Goal: Information Seeking & Learning: Learn about a topic

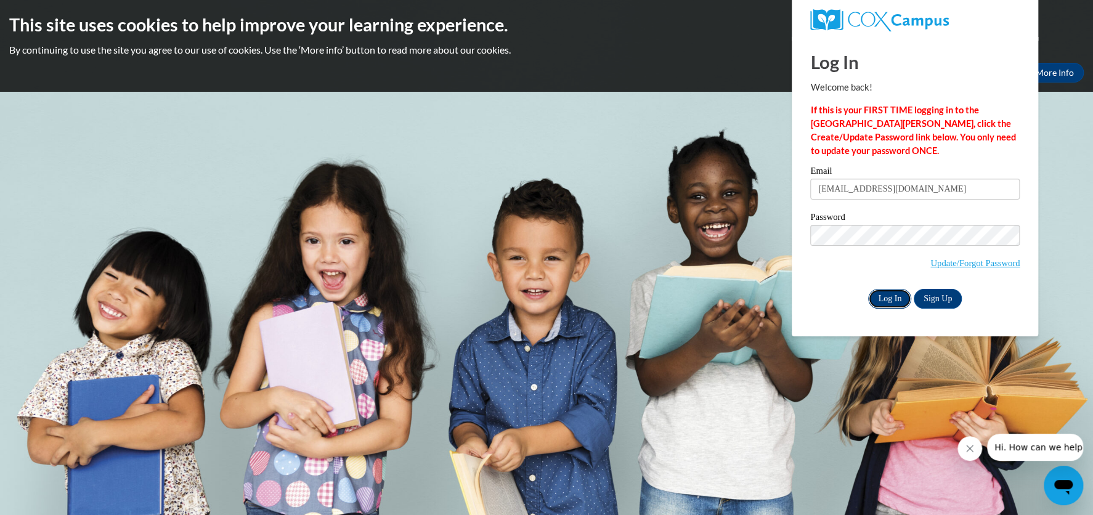
click at [897, 299] on input "Log In" at bounding box center [889, 299] width 43 height 20
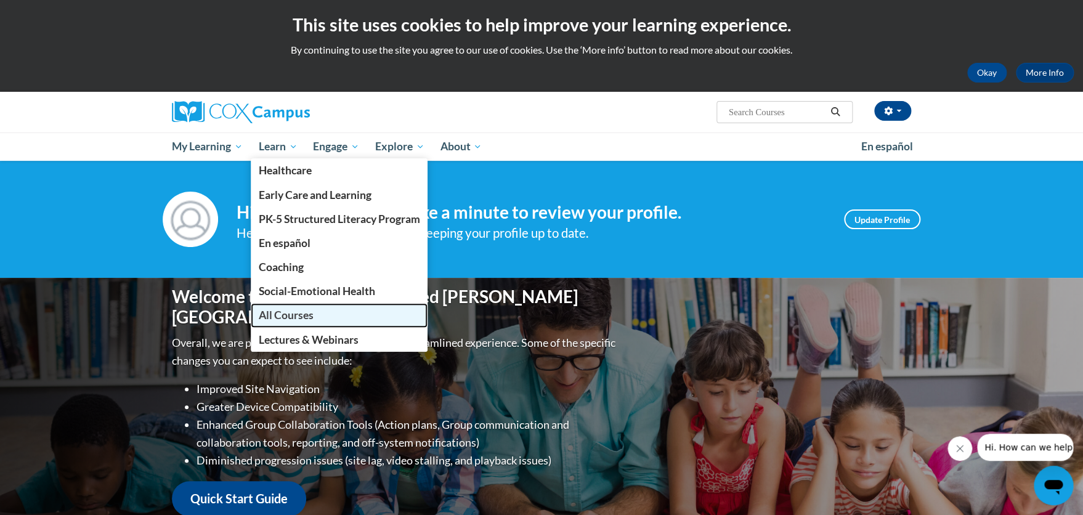
click at [295, 311] on link "All Courses" at bounding box center [340, 315] width 178 height 24
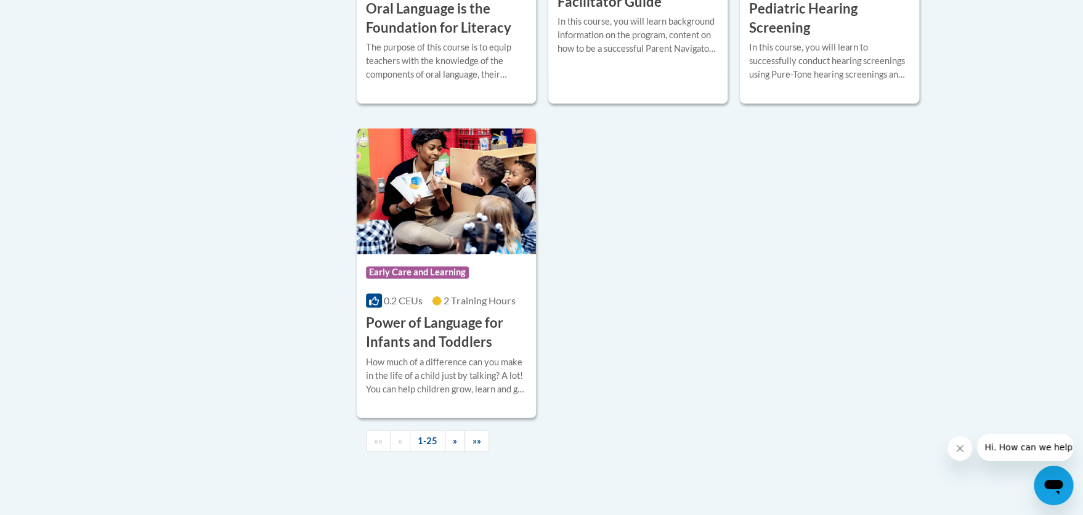
scroll to position [3003, 0]
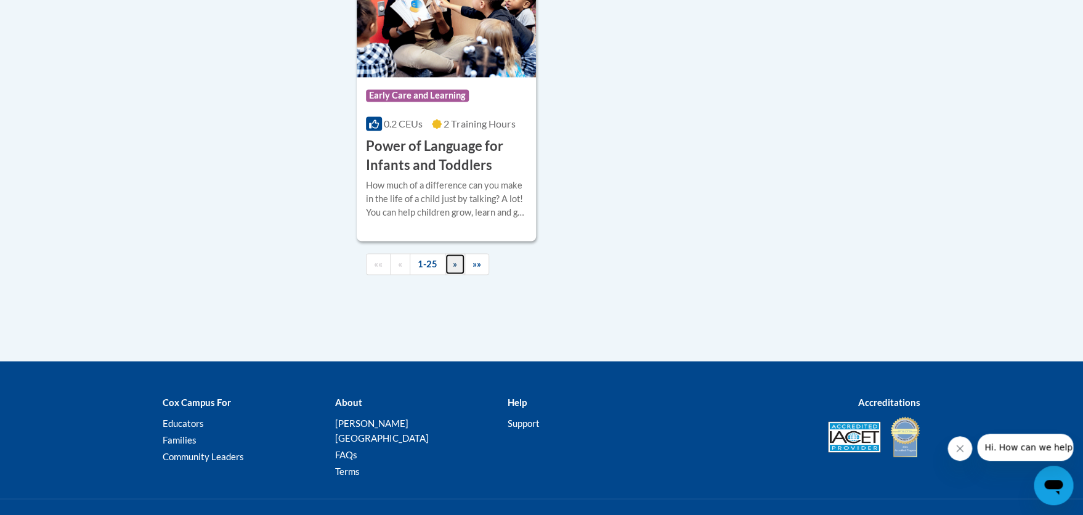
click at [454, 269] on span "»" at bounding box center [455, 263] width 4 height 10
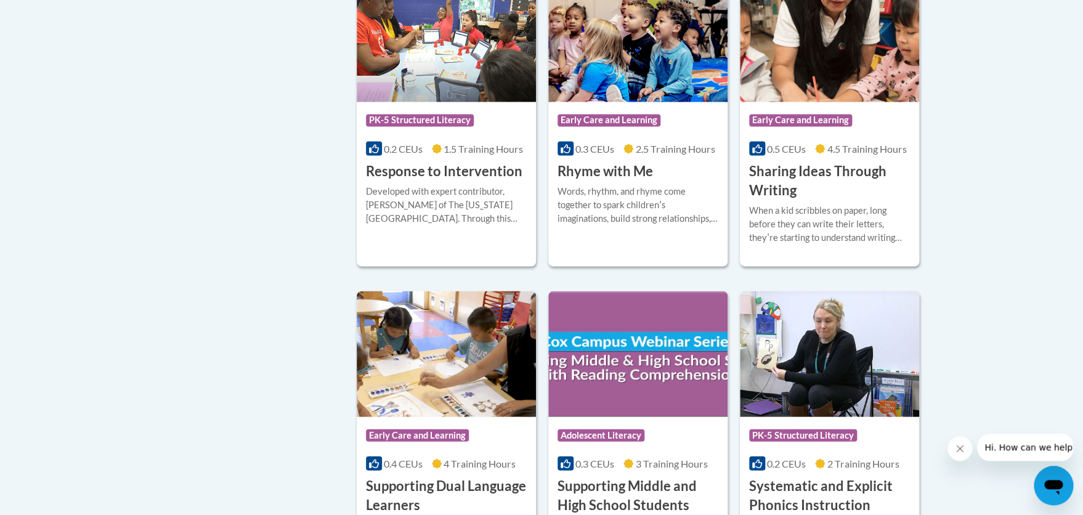
scroll to position [914, 0]
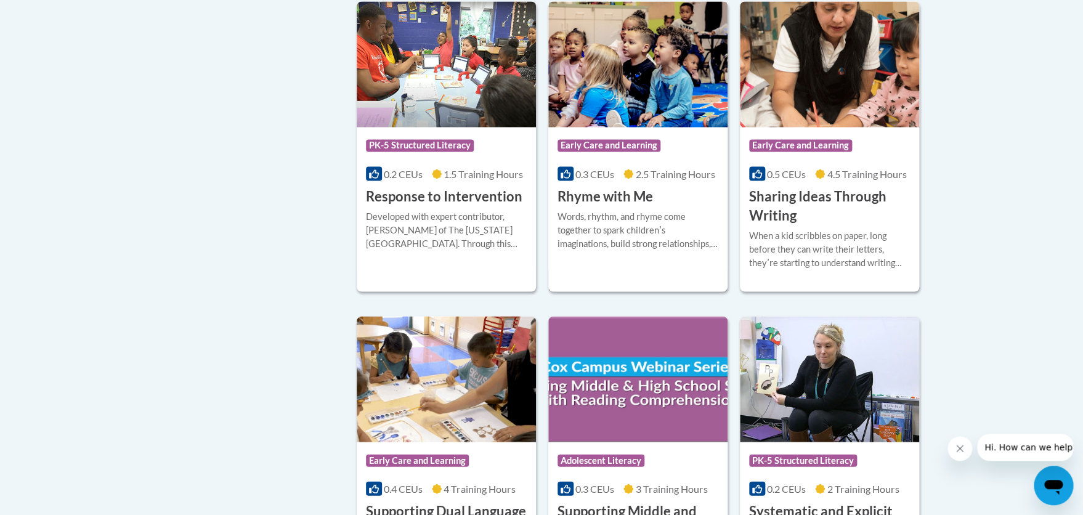
click at [637, 189] on h3 "Rhyme with Me" at bounding box center [606, 196] width 96 height 19
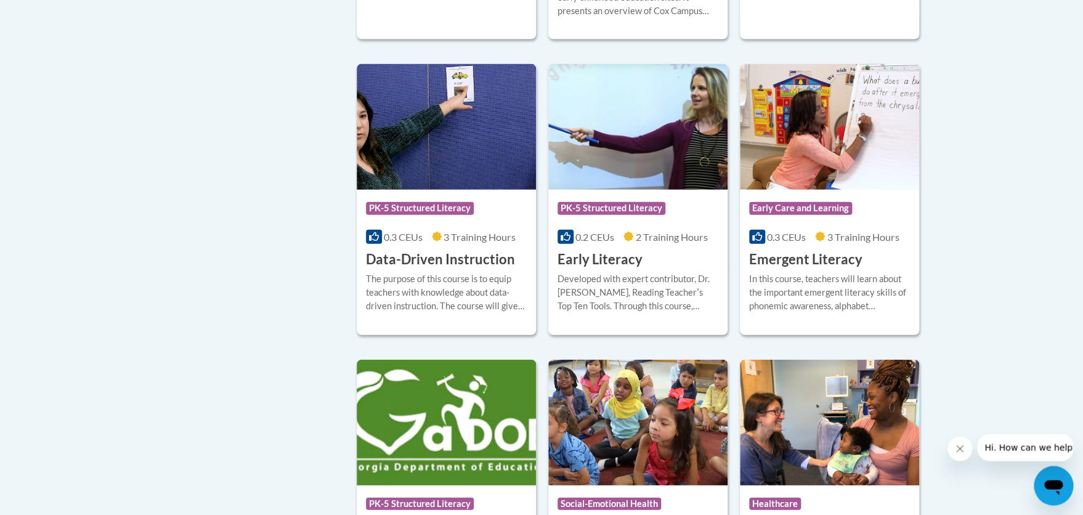
scroll to position [1279, 0]
click at [799, 269] on h3 "Emergent Literacy" at bounding box center [805, 259] width 113 height 19
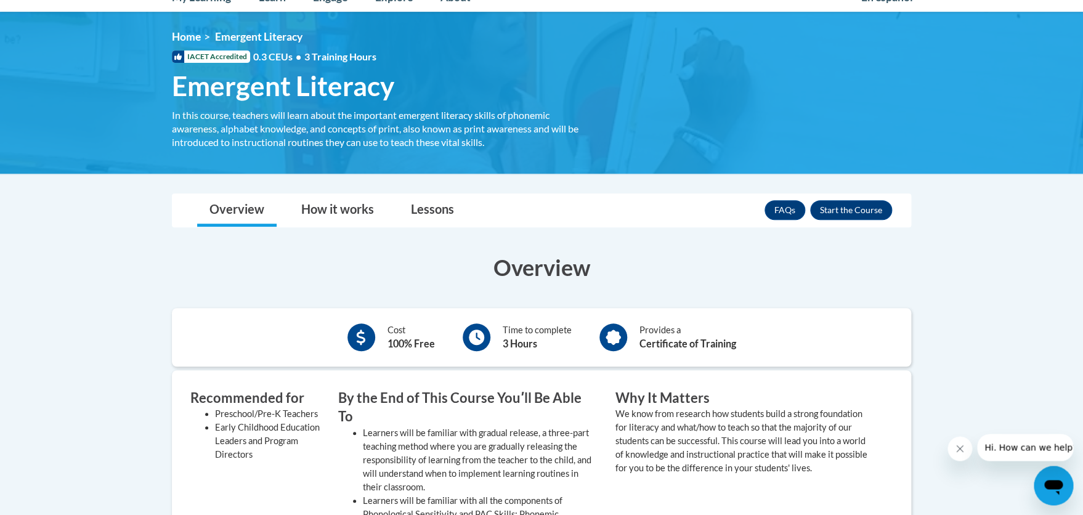
scroll to position [133, 0]
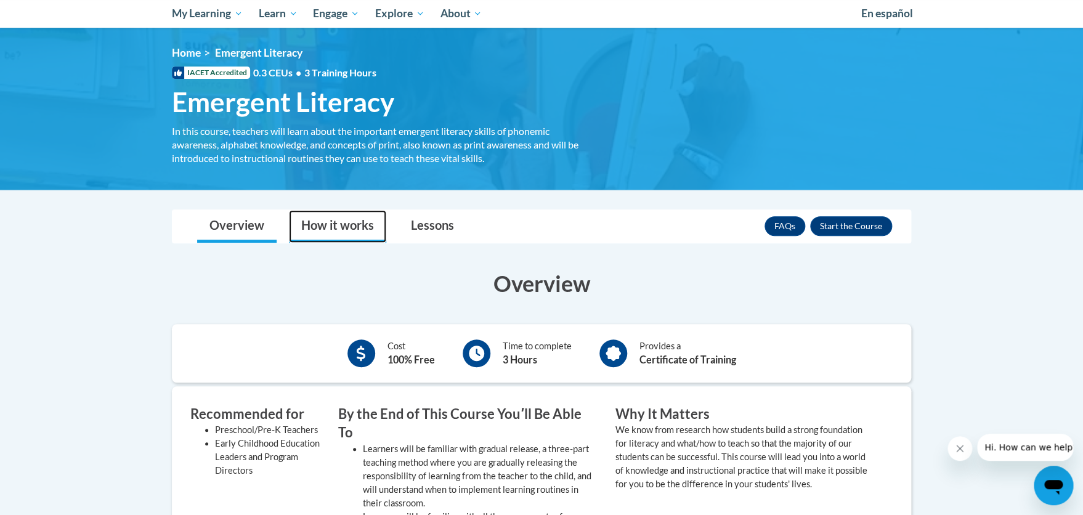
click at [357, 231] on link "How it works" at bounding box center [337, 226] width 97 height 33
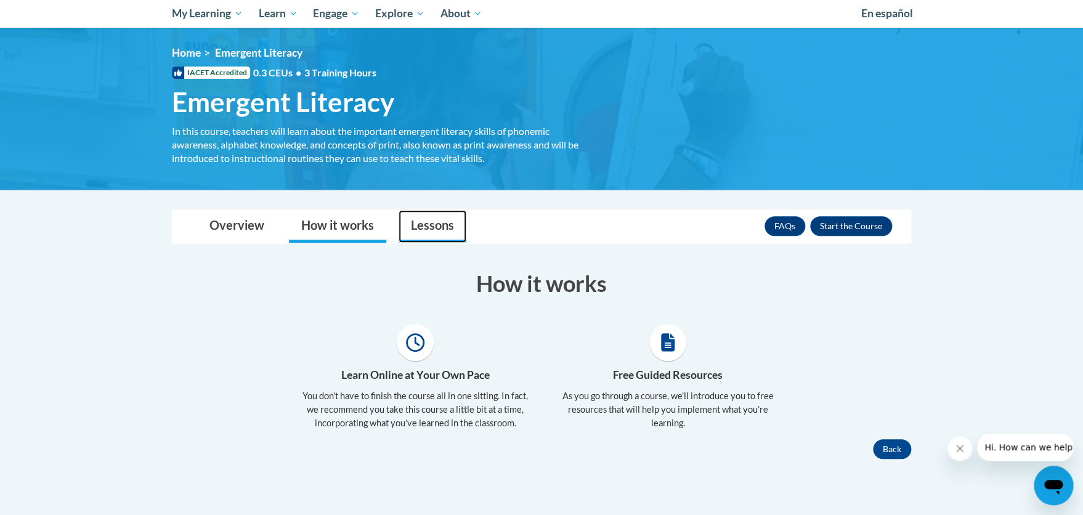
click at [431, 228] on link "Lessons" at bounding box center [433, 226] width 68 height 33
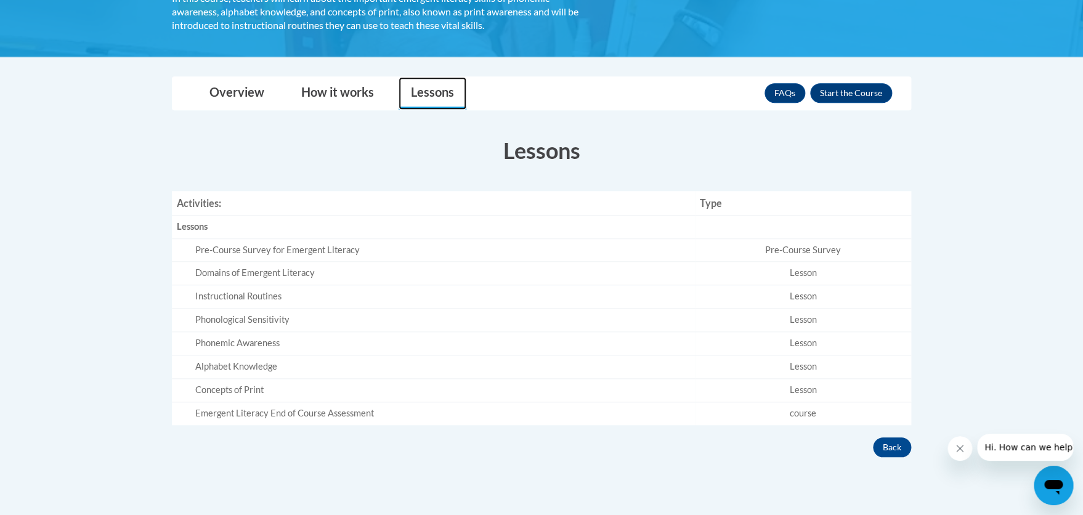
scroll to position [267, 0]
click at [849, 92] on button "Enroll" at bounding box center [851, 93] width 82 height 20
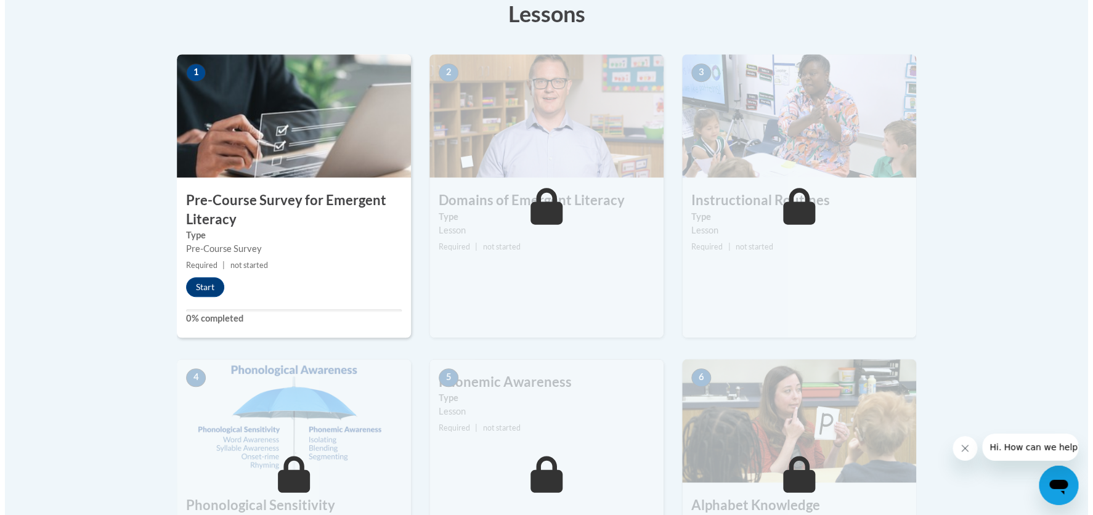
scroll to position [400, 0]
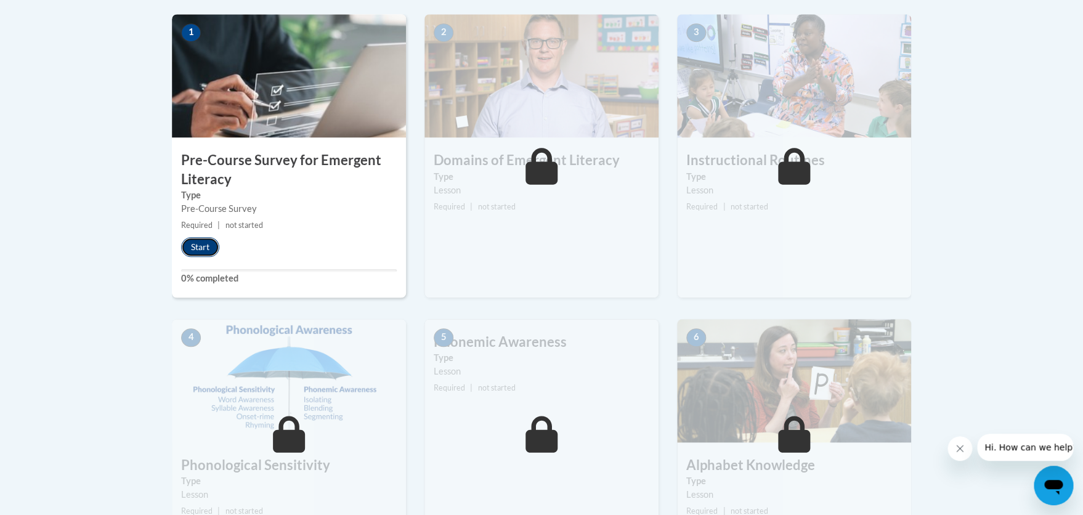
click at [200, 243] on button "Start" at bounding box center [200, 247] width 38 height 20
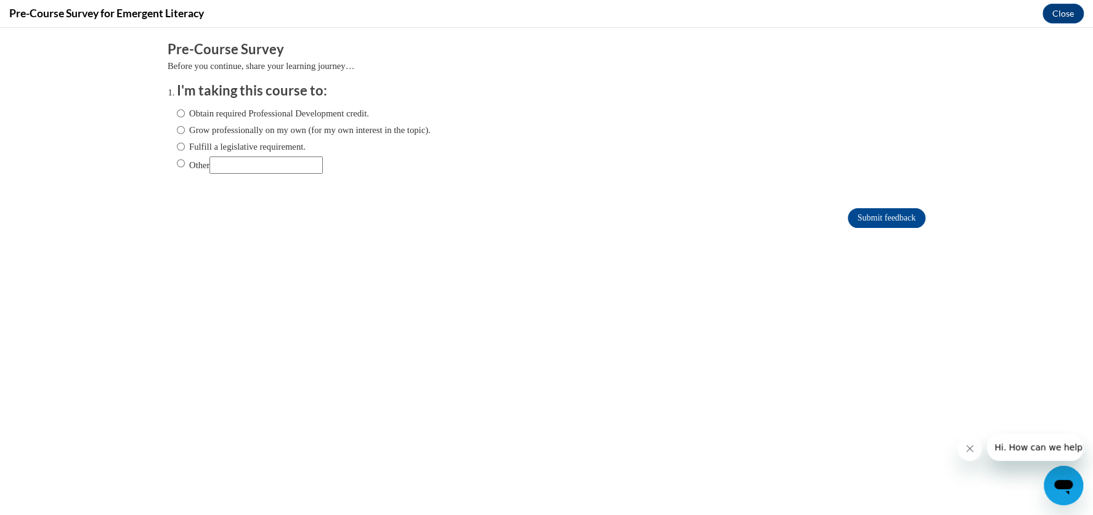
scroll to position [0, 0]
click at [177, 113] on input "Obtain required Professional Development credit." at bounding box center [181, 114] width 8 height 14
radio input "true"
drag, startPoint x: 875, startPoint y: 213, endPoint x: 865, endPoint y: 211, distance: 10.0
click at [870, 213] on input "Submit feedback" at bounding box center [887, 218] width 78 height 20
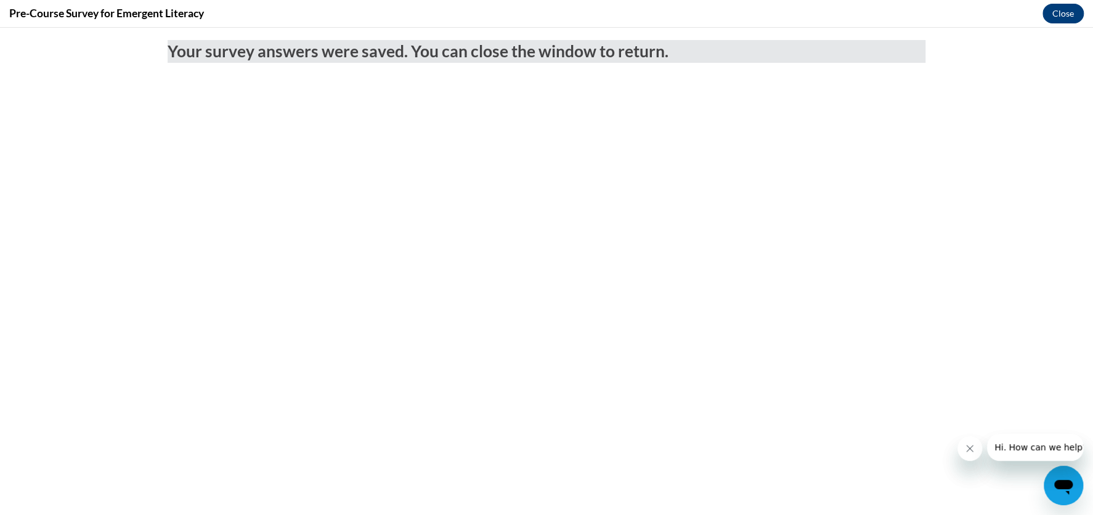
click at [1060, 13] on button "Close" at bounding box center [1063, 14] width 41 height 20
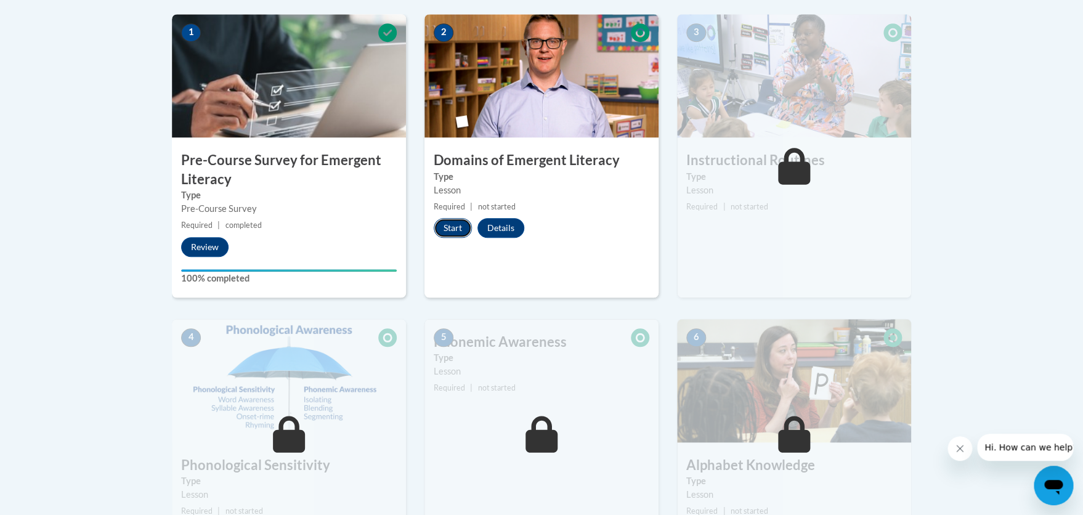
click at [454, 229] on button "Start" at bounding box center [453, 228] width 38 height 20
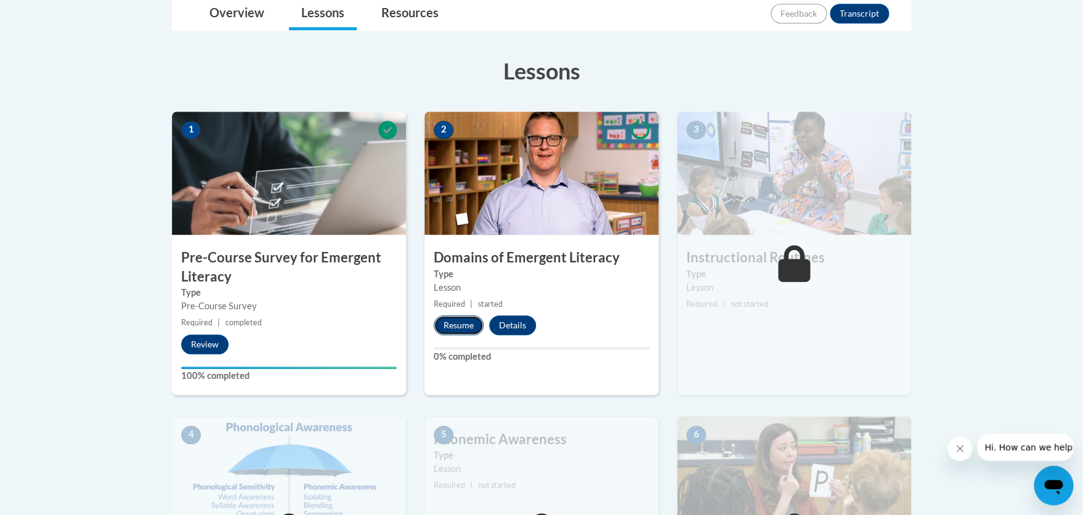
click at [470, 329] on button "Resume" at bounding box center [459, 326] width 50 height 20
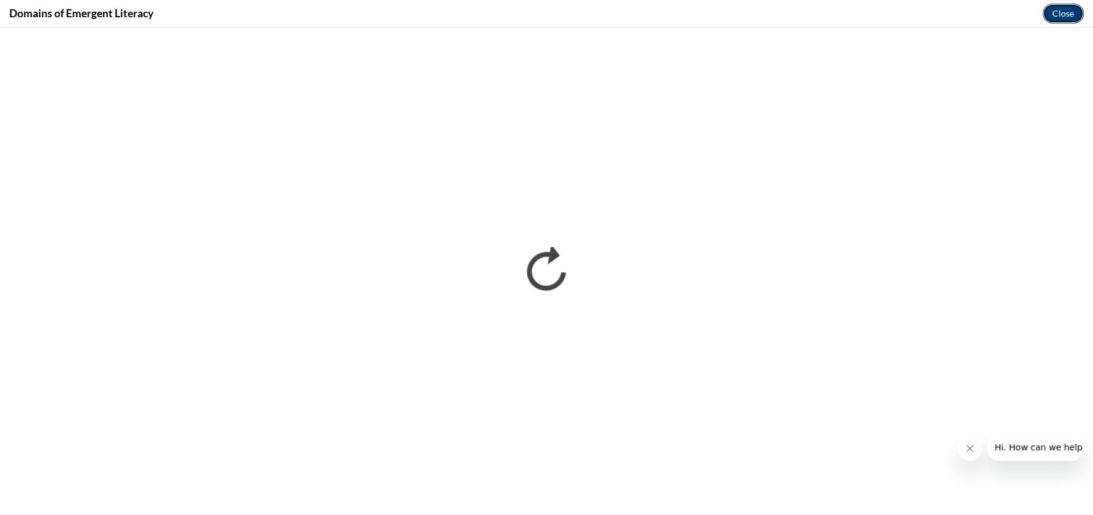
click at [1065, 12] on button "Close" at bounding box center [1063, 14] width 41 height 20
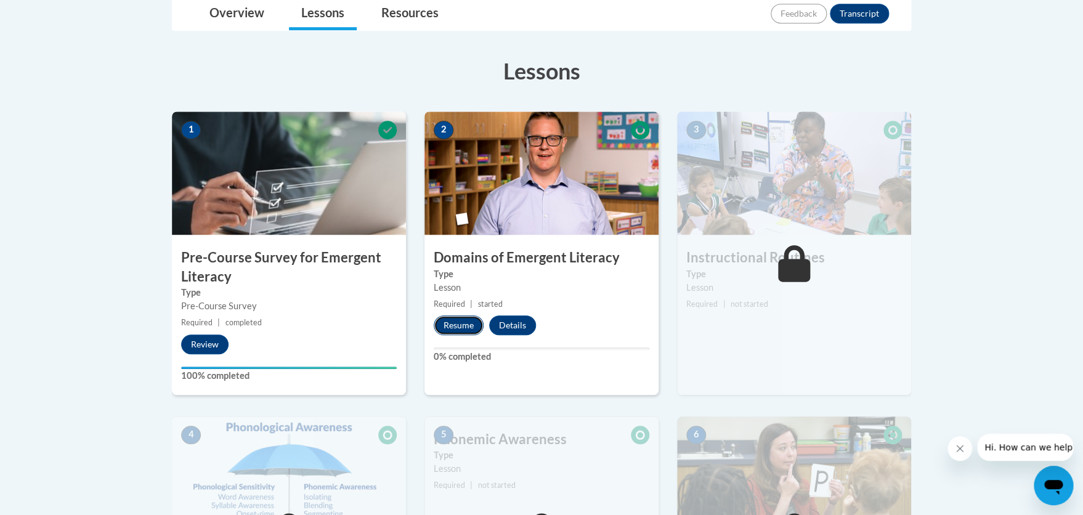
click at [455, 324] on button "Resume" at bounding box center [459, 326] width 50 height 20
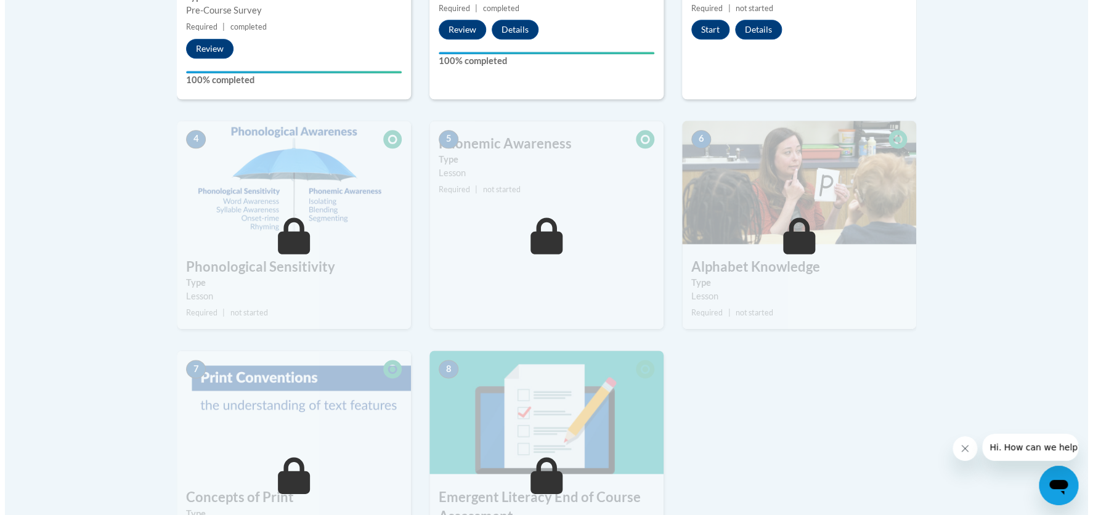
scroll to position [436, 0]
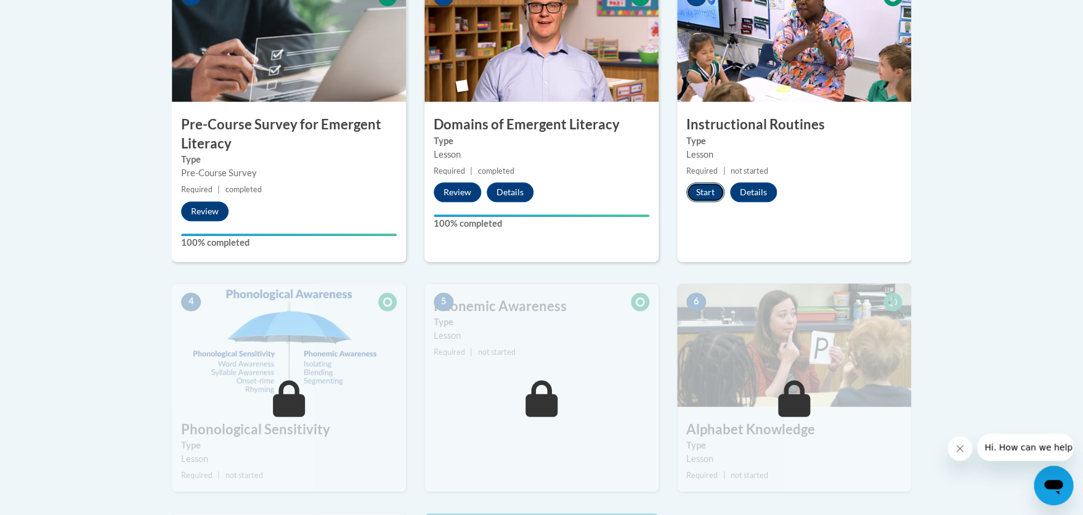
click at [707, 192] on button "Start" at bounding box center [706, 192] width 38 height 20
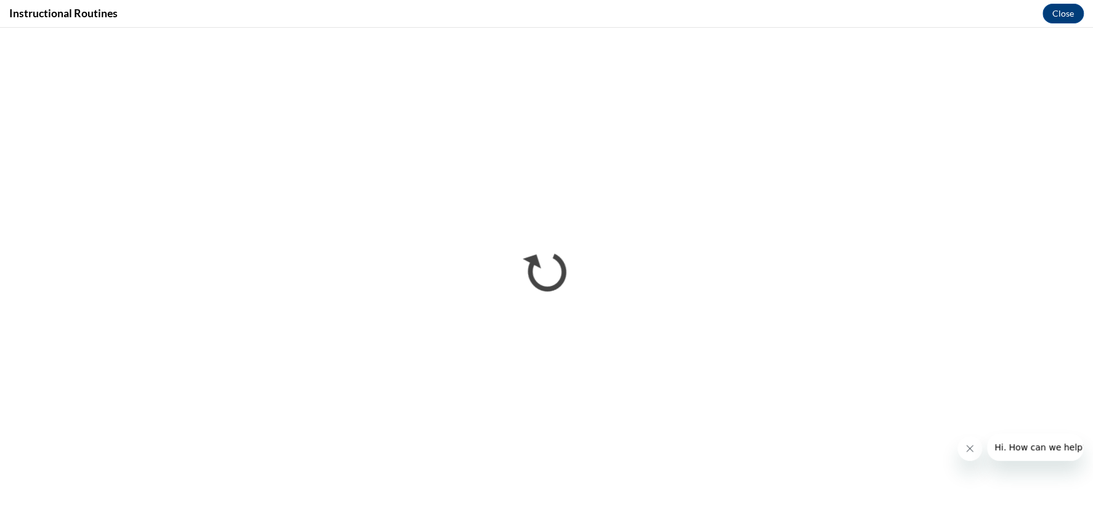
scroll to position [0, 0]
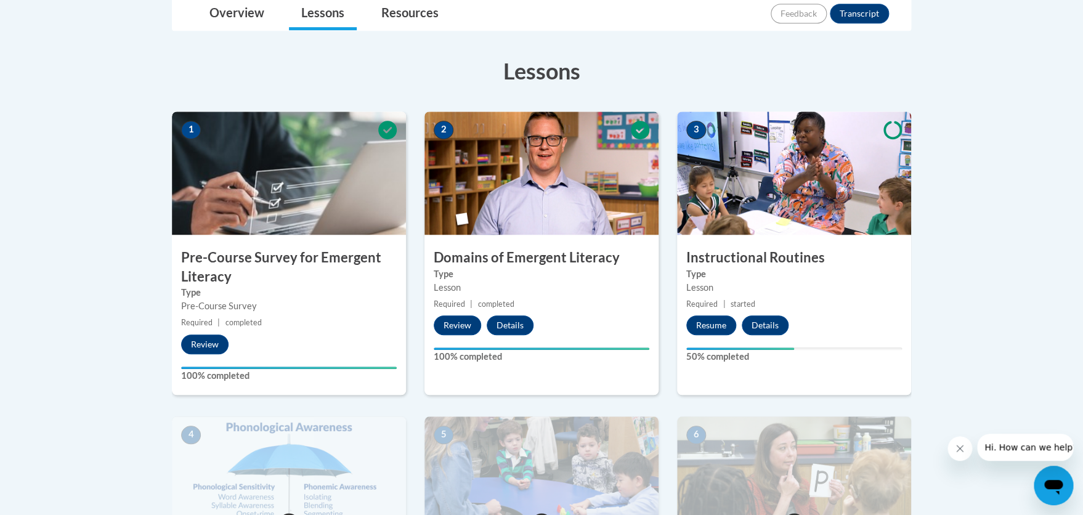
scroll to position [303, 0]
click at [706, 325] on button "Resume" at bounding box center [712, 326] width 50 height 20
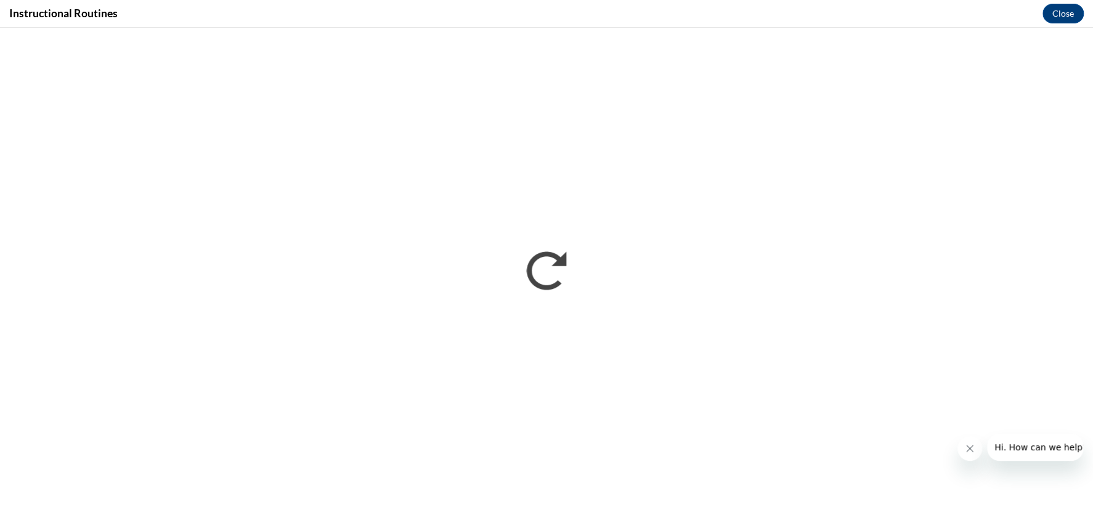
scroll to position [0, 0]
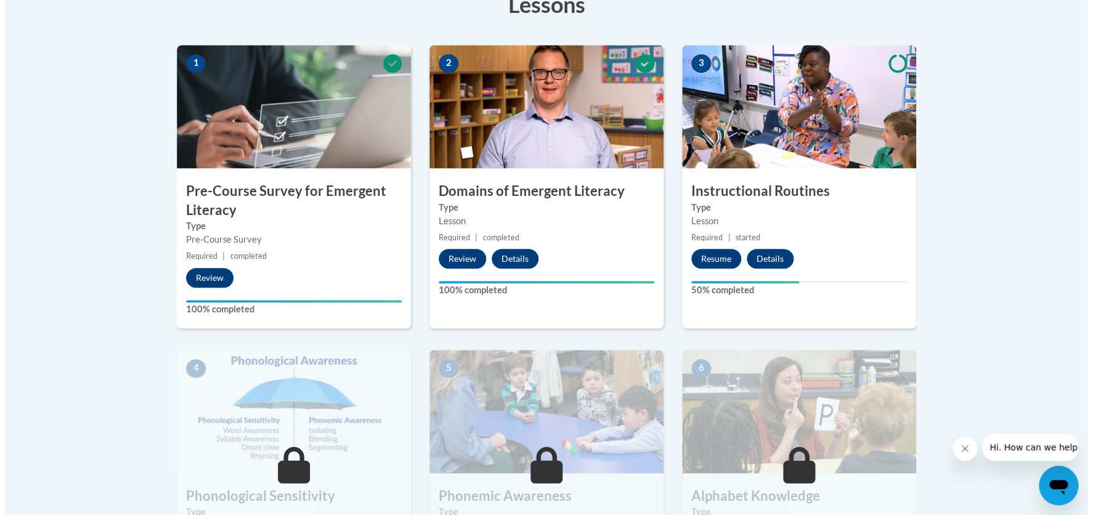
scroll to position [303, 0]
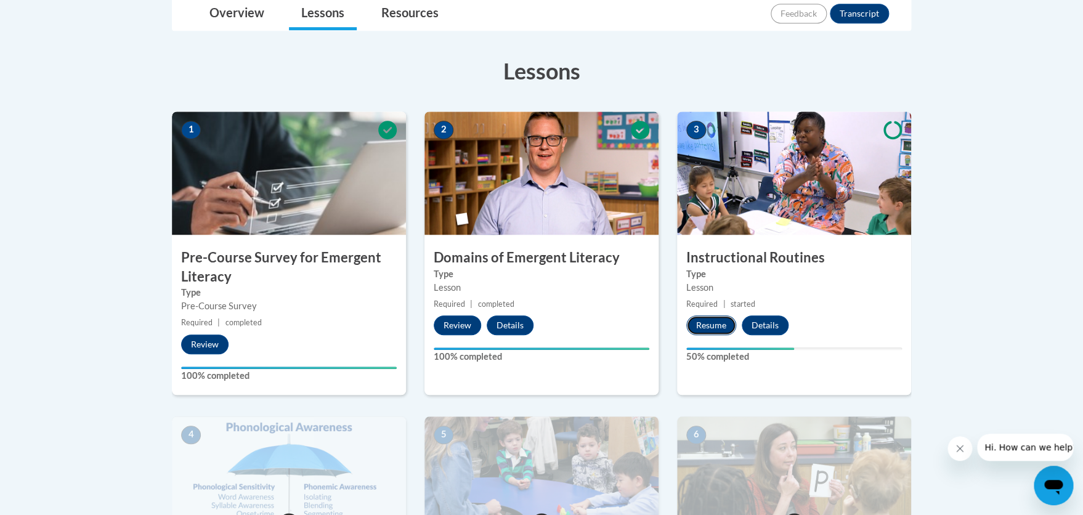
click at [708, 322] on button "Resume" at bounding box center [712, 326] width 50 height 20
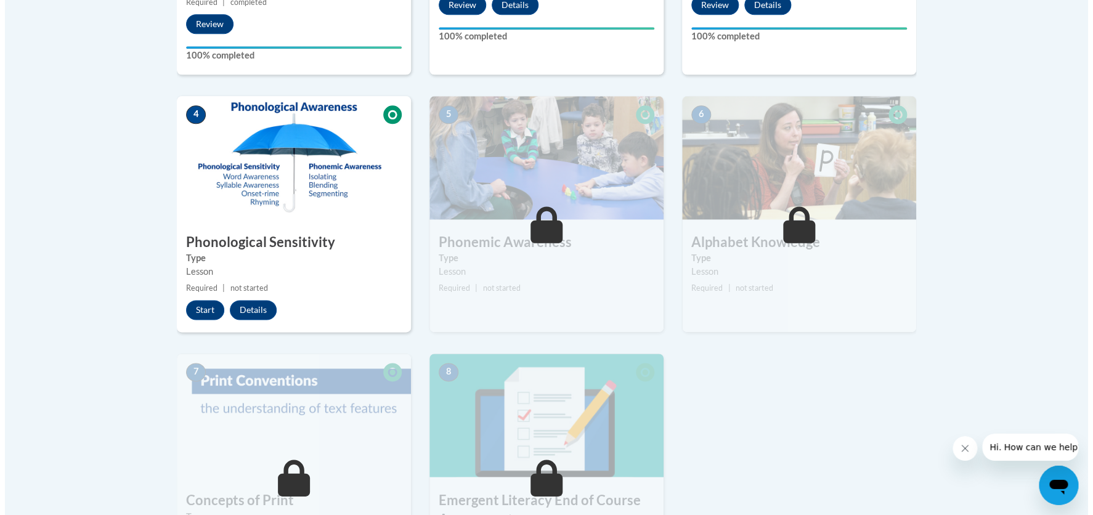
scroll to position [636, 0]
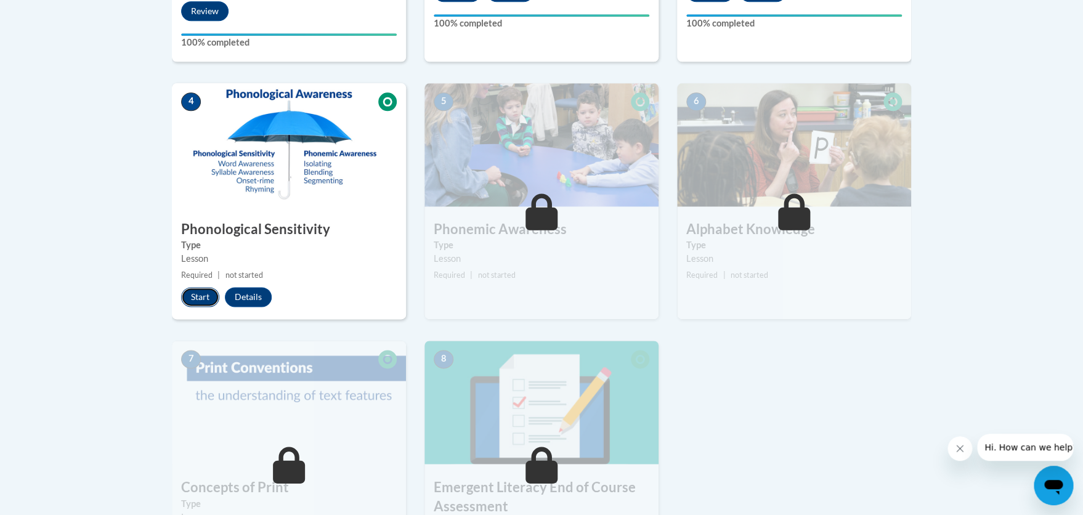
click at [199, 294] on button "Start" at bounding box center [200, 297] width 38 height 20
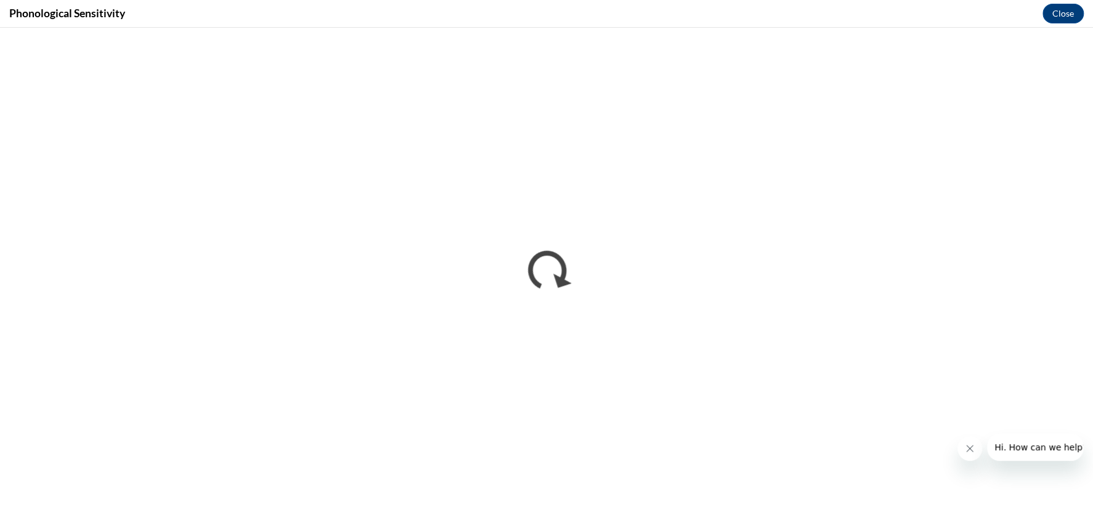
scroll to position [0, 0]
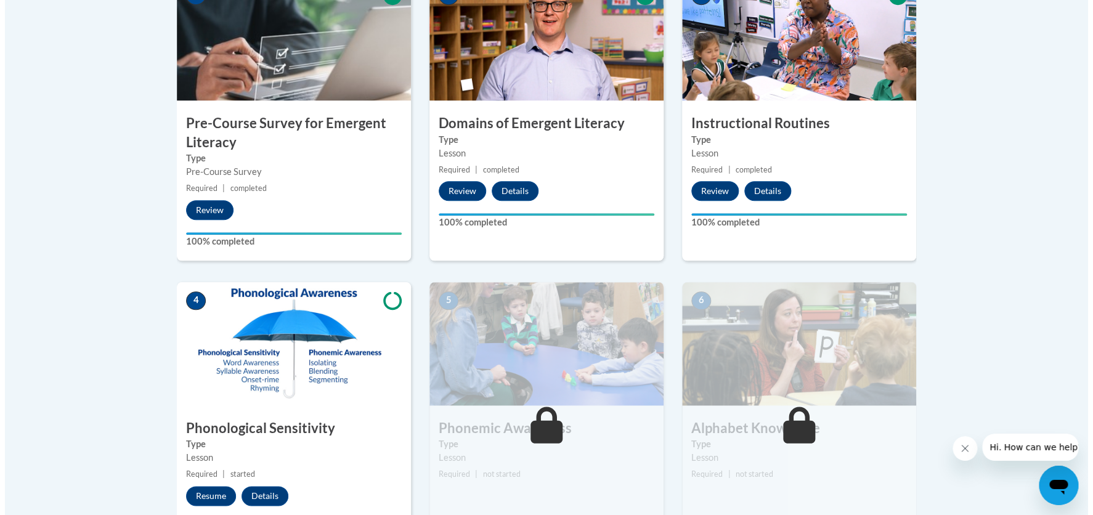
scroll to position [503, 0]
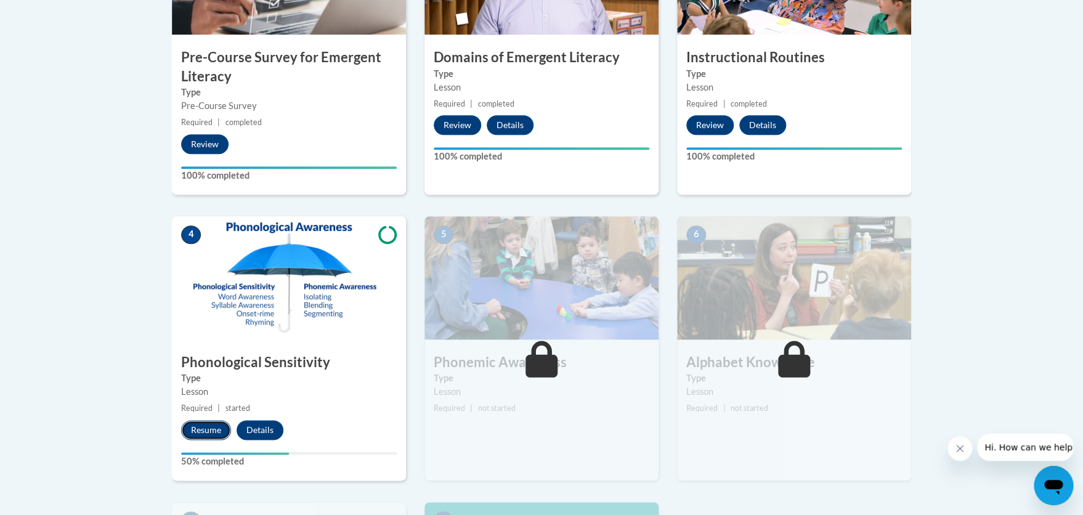
click at [201, 427] on button "Resume" at bounding box center [206, 430] width 50 height 20
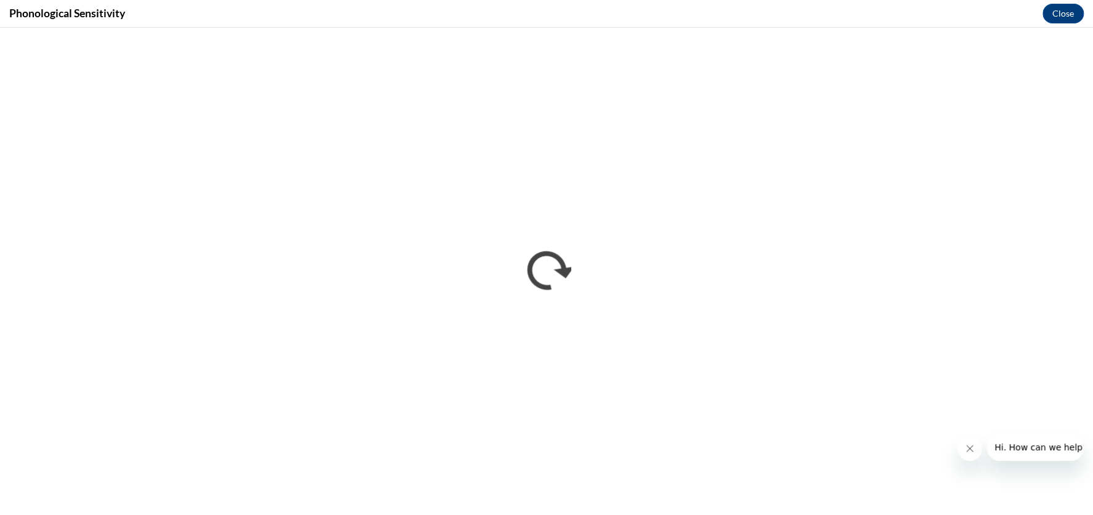
scroll to position [0, 0]
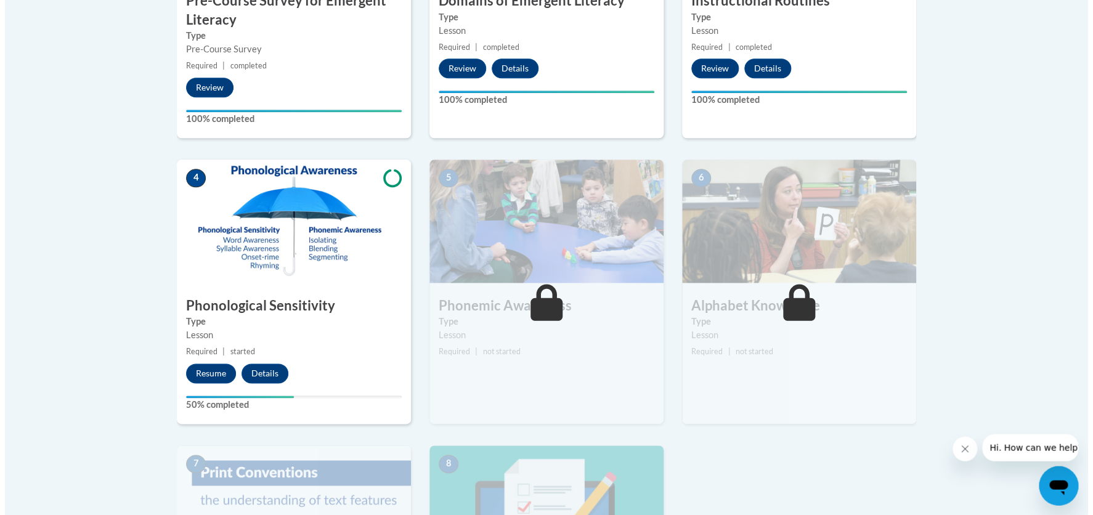
scroll to position [569, 0]
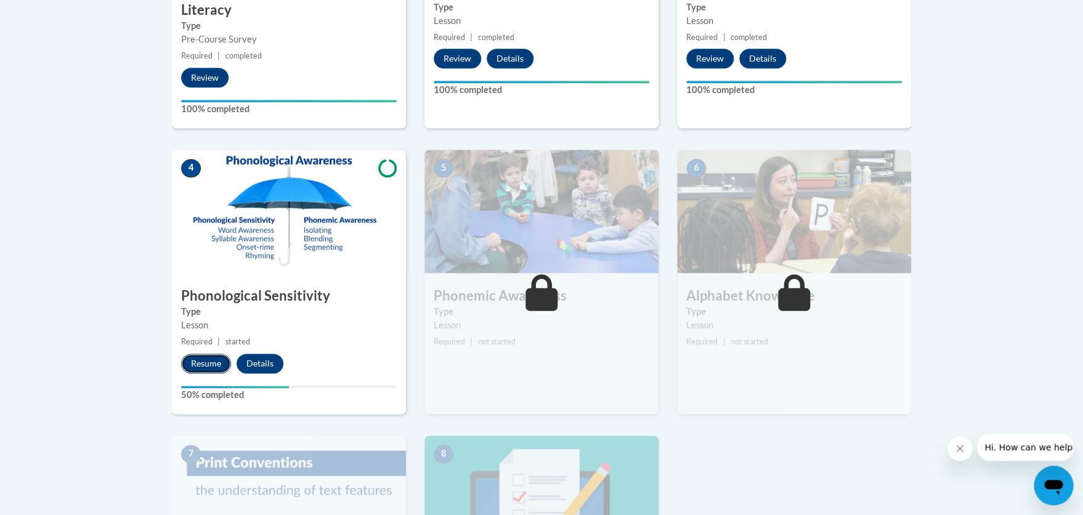
click at [205, 357] on button "Resume" at bounding box center [206, 364] width 50 height 20
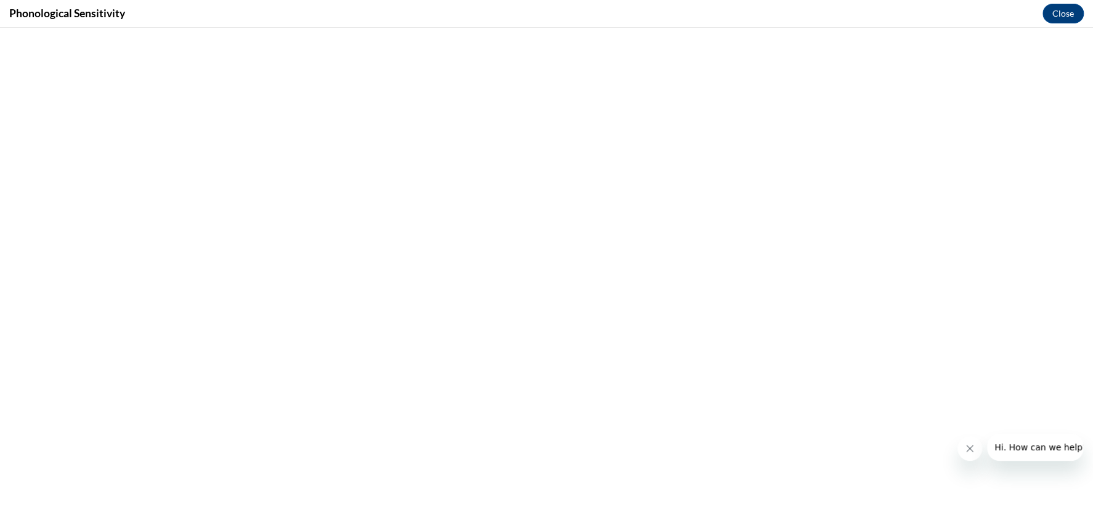
click at [112, 16] on h4 "Phonological Sensitivity" at bounding box center [67, 13] width 116 height 15
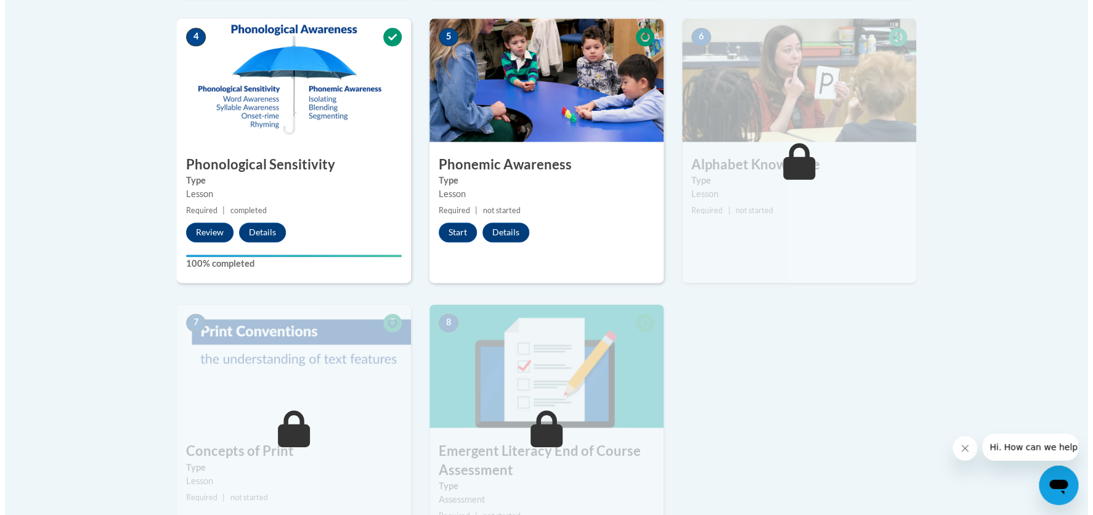
scroll to position [703, 0]
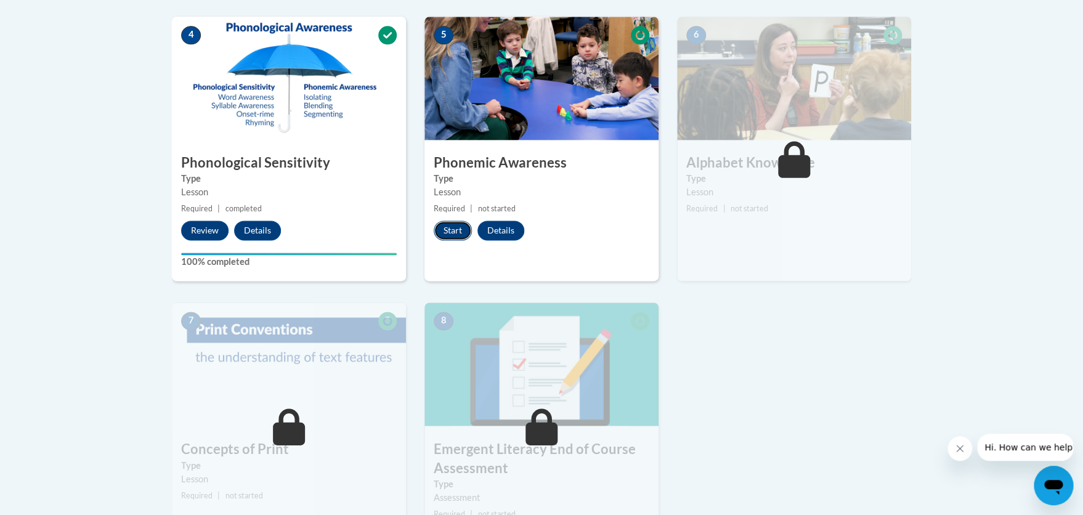
click at [448, 229] on button "Start" at bounding box center [453, 231] width 38 height 20
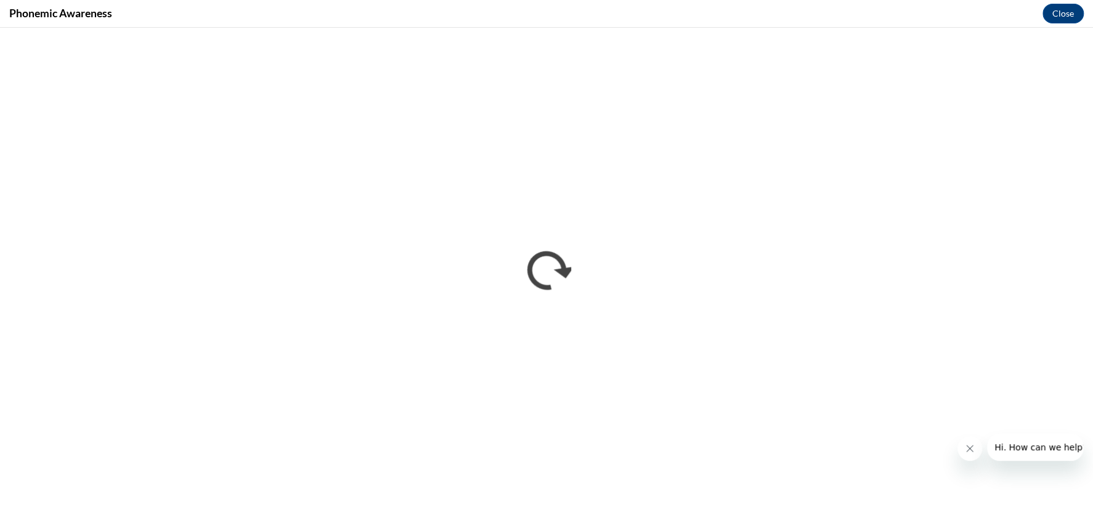
scroll to position [0, 0]
